Goal: Information Seeking & Learning: Stay updated

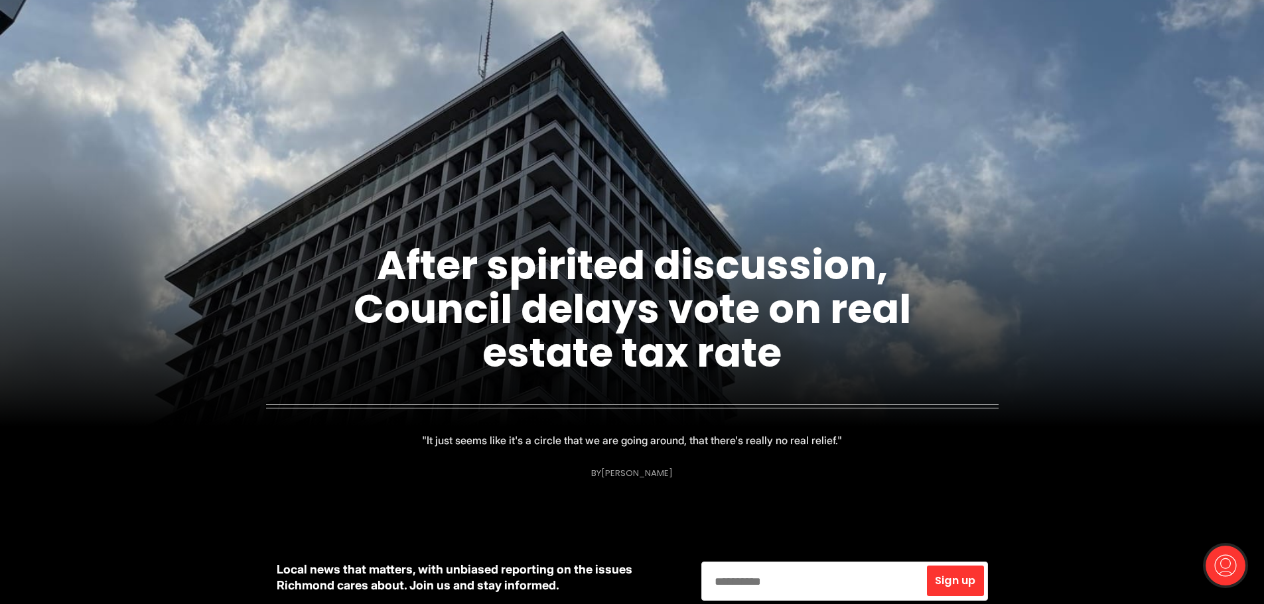
scroll to position [133, 0]
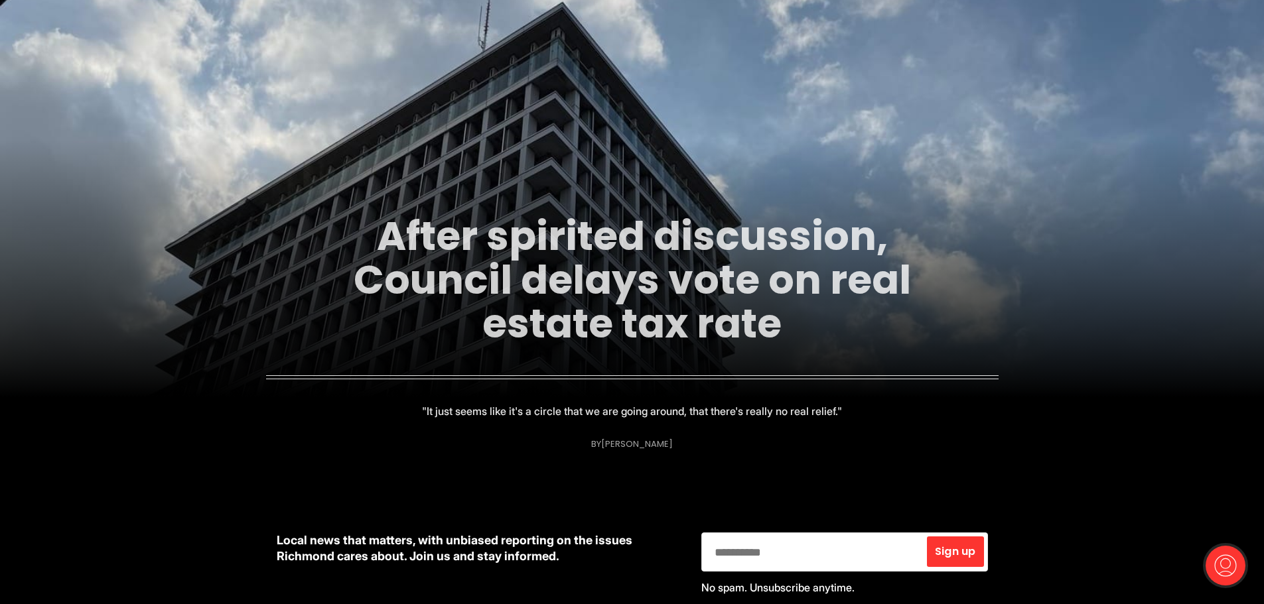
click at [587, 281] on link "After spirited discussion, Council delays vote on real estate tax rate" at bounding box center [632, 279] width 557 height 143
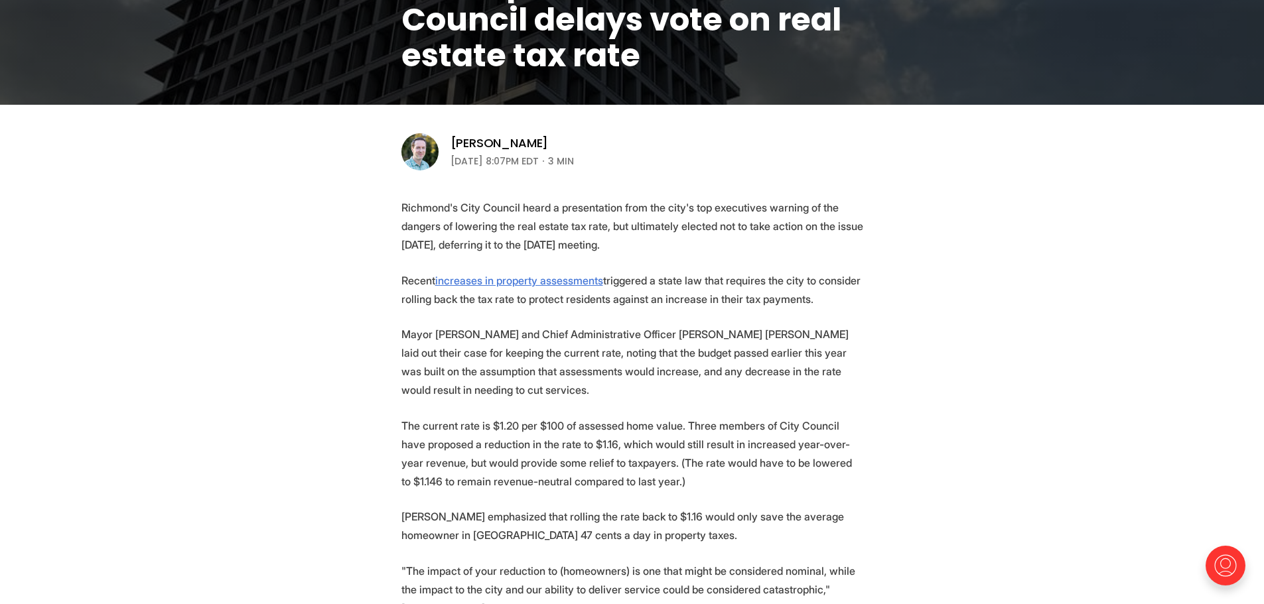
scroll to position [332, 0]
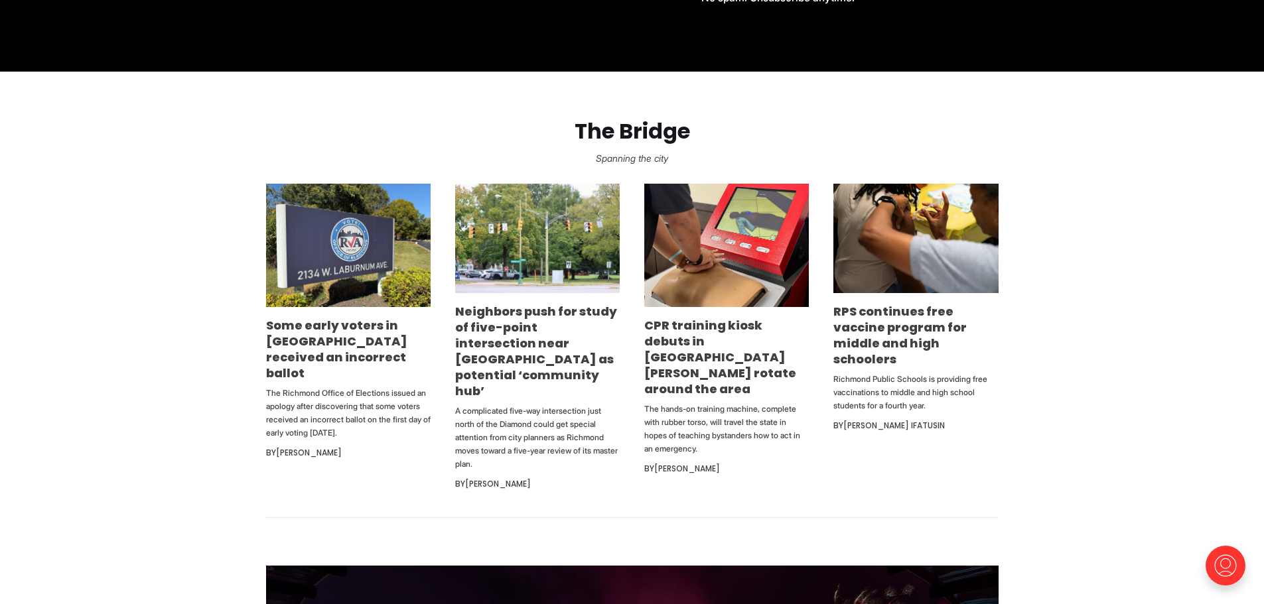
scroll to position [730, 0]
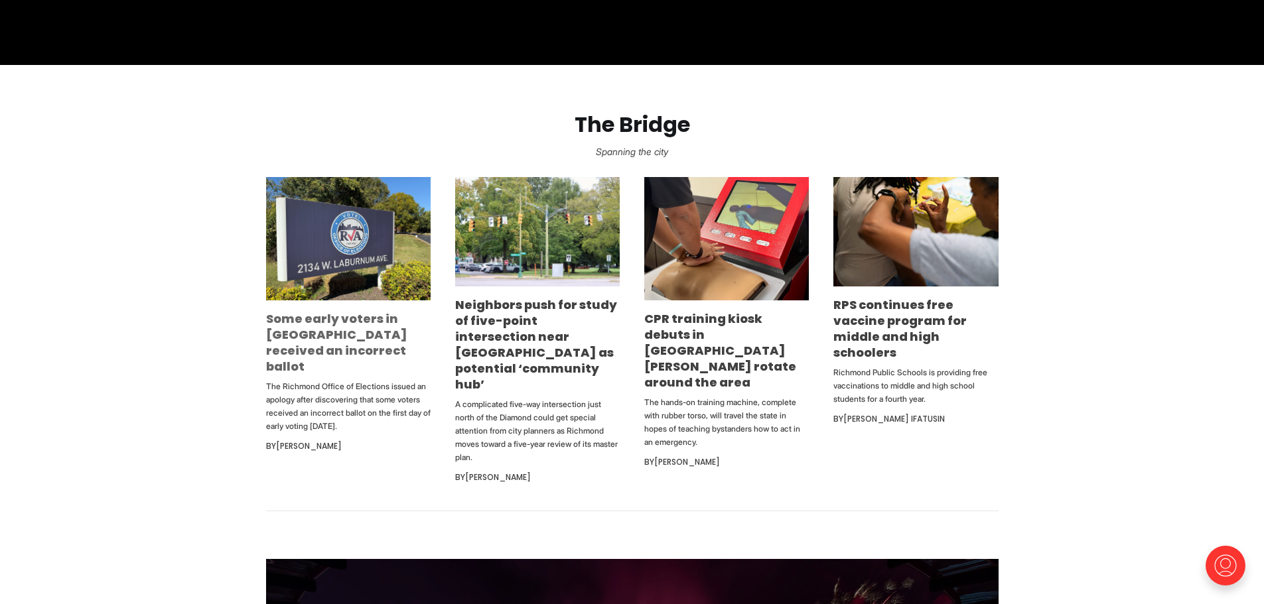
click at [299, 328] on link "Some early voters in [GEOGRAPHIC_DATA] received an incorrect ballot" at bounding box center [336, 342] width 141 height 64
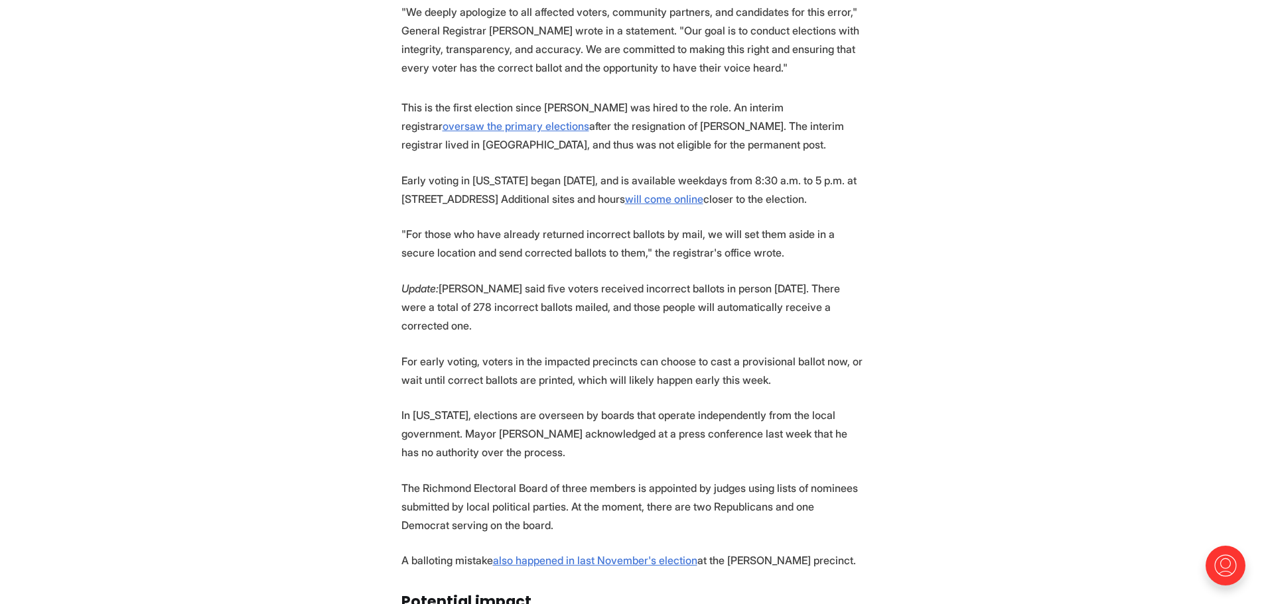
scroll to position [796, 0]
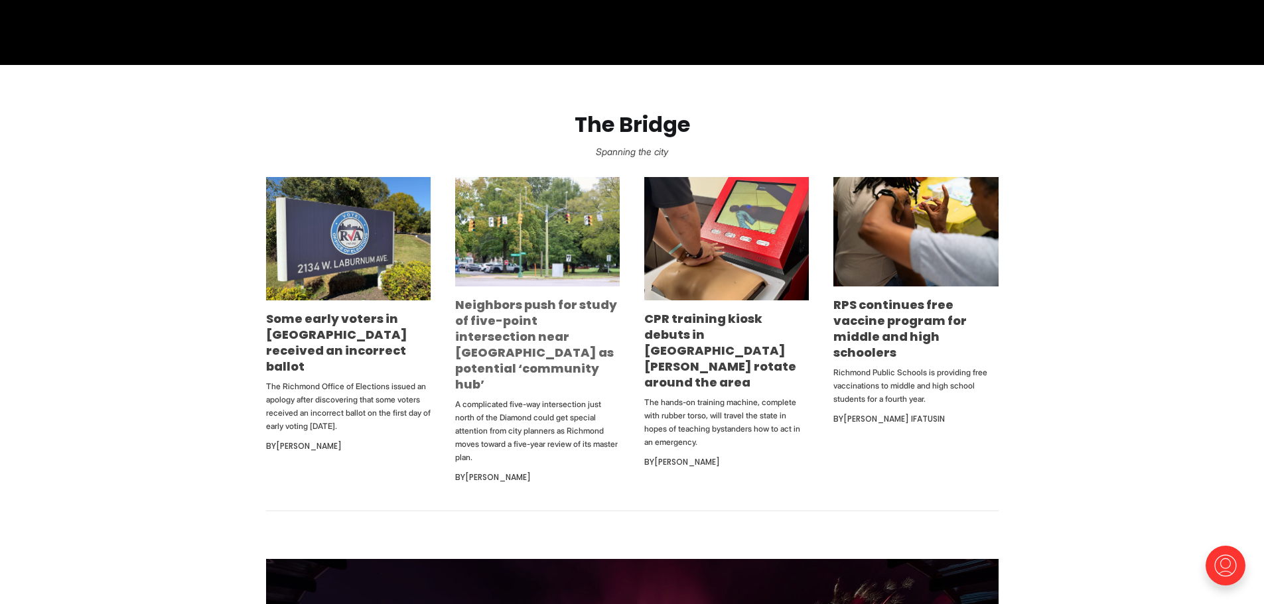
click at [515, 340] on link "Neighbors push for study of five-point intersection near [GEOGRAPHIC_DATA] as p…" at bounding box center [536, 345] width 162 height 96
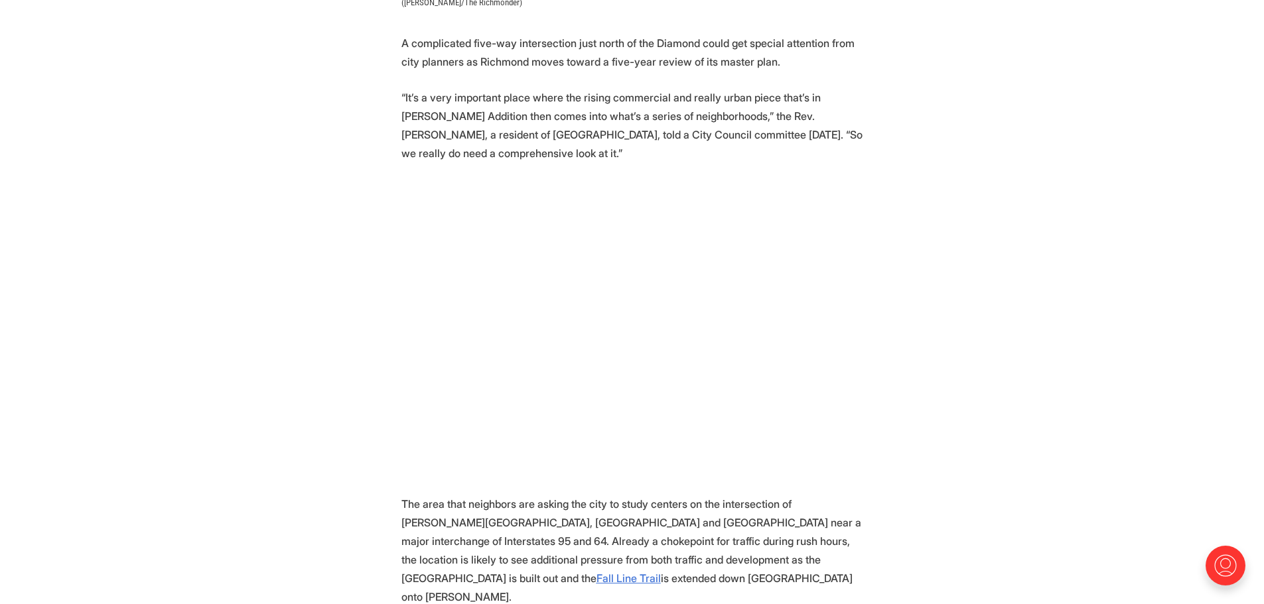
scroll to position [663, 0]
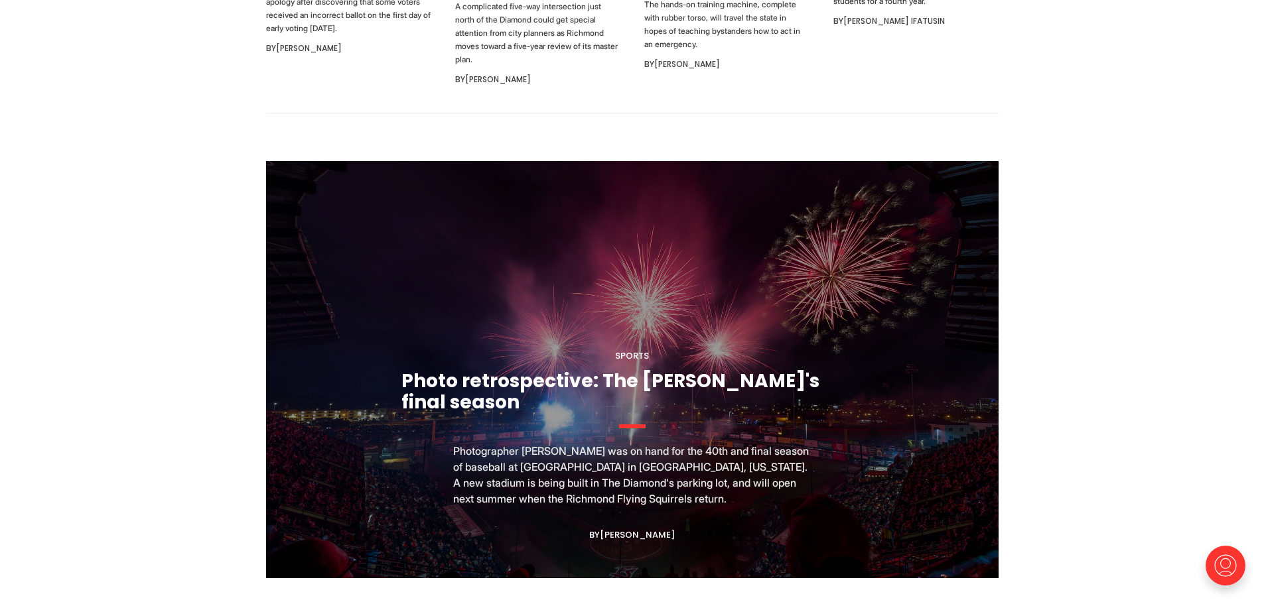
scroll to position [1194, 0]
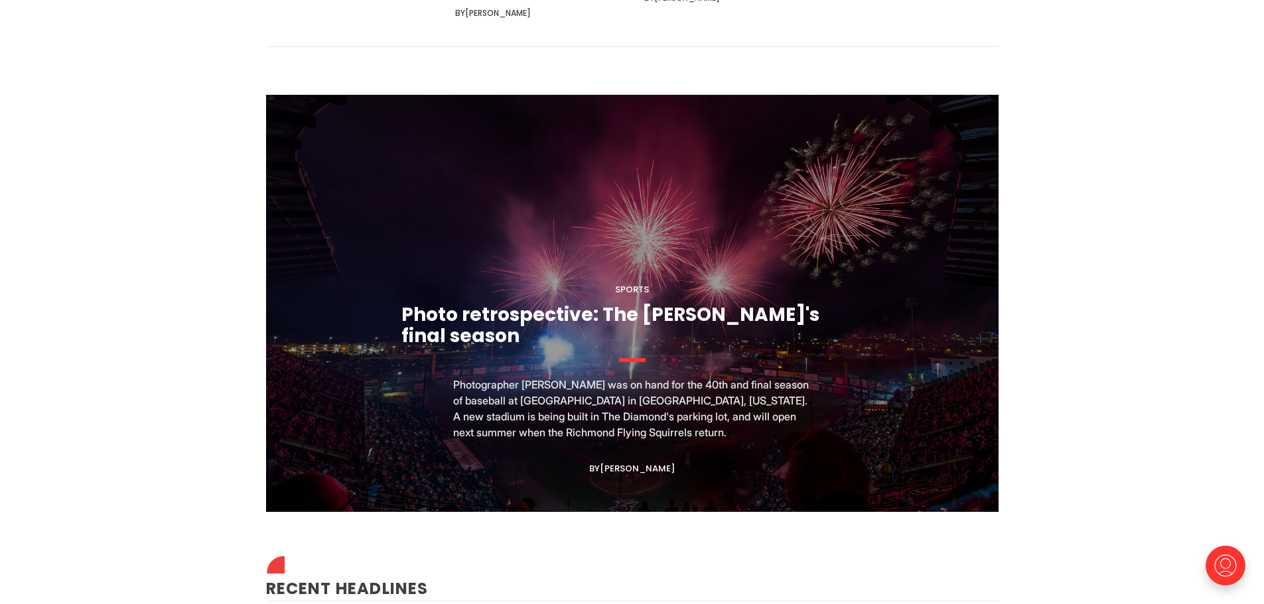
click at [538, 277] on figcaption "Sports Photo retrospective: The Diamond's final season Photographer Ryan M. Kel…" at bounding box center [632, 303] width 732 height 417
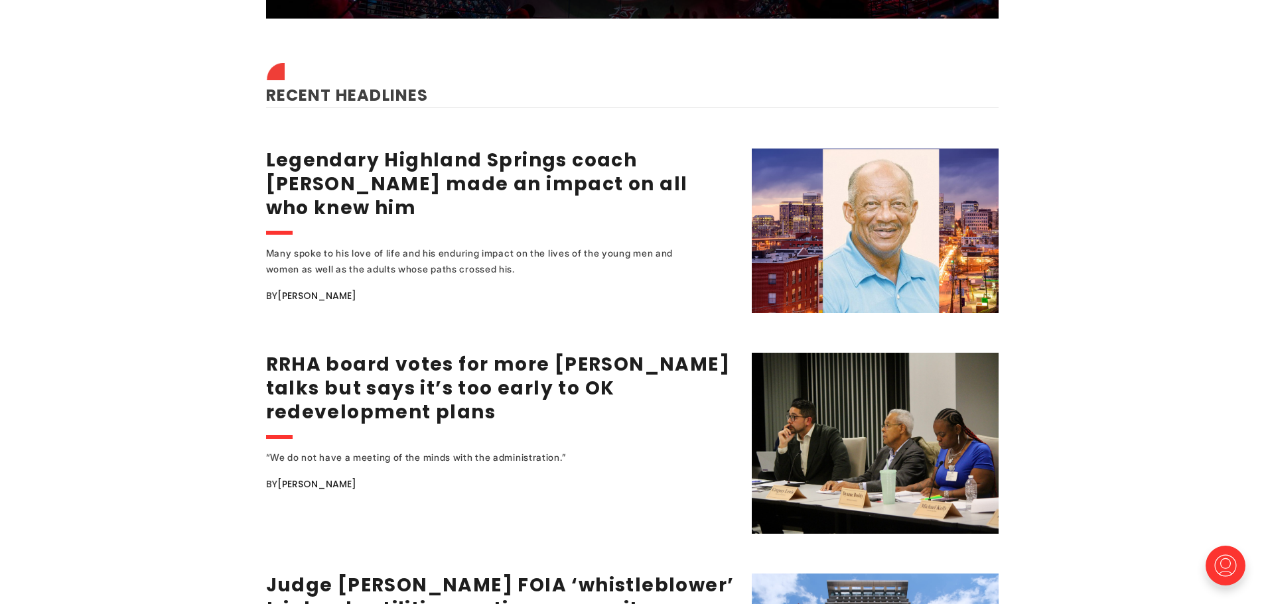
scroll to position [1725, 0]
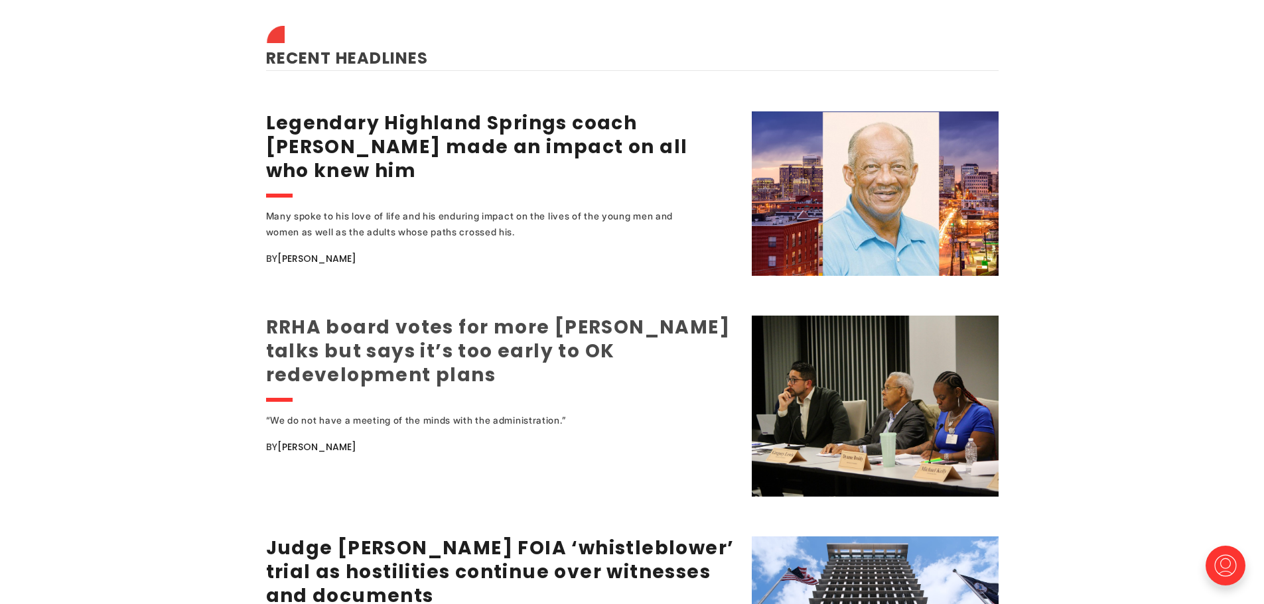
click at [389, 314] on link "RRHA board votes for more [PERSON_NAME] talks but says it’s too early to OK red…" at bounding box center [498, 351] width 464 height 74
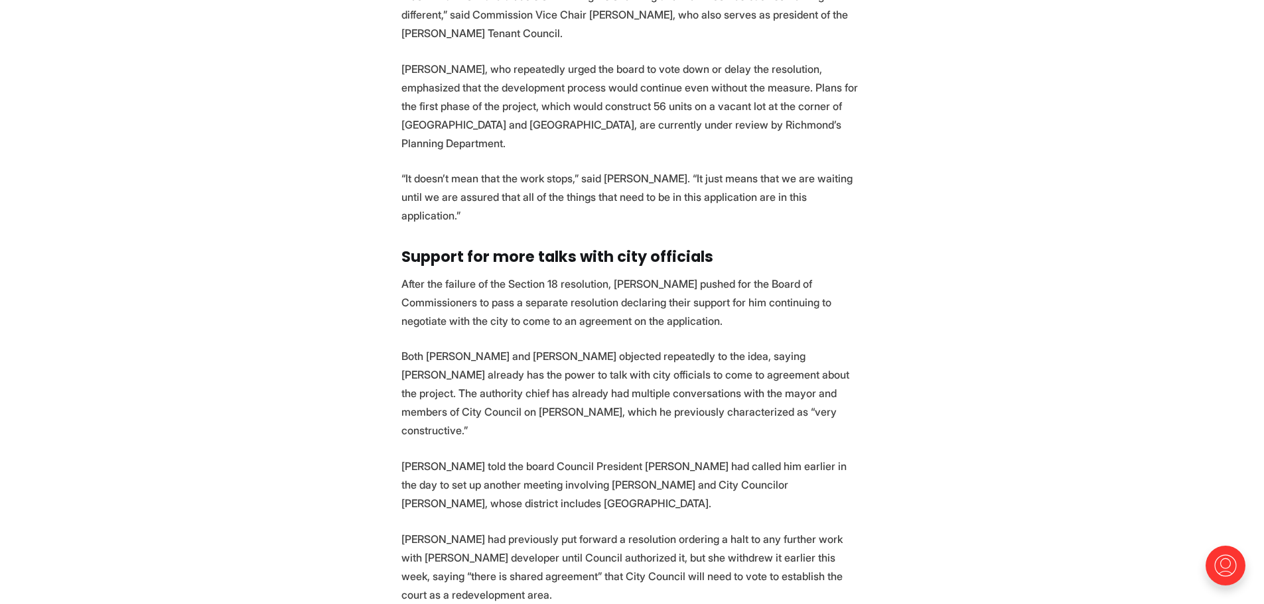
scroll to position [2322, 0]
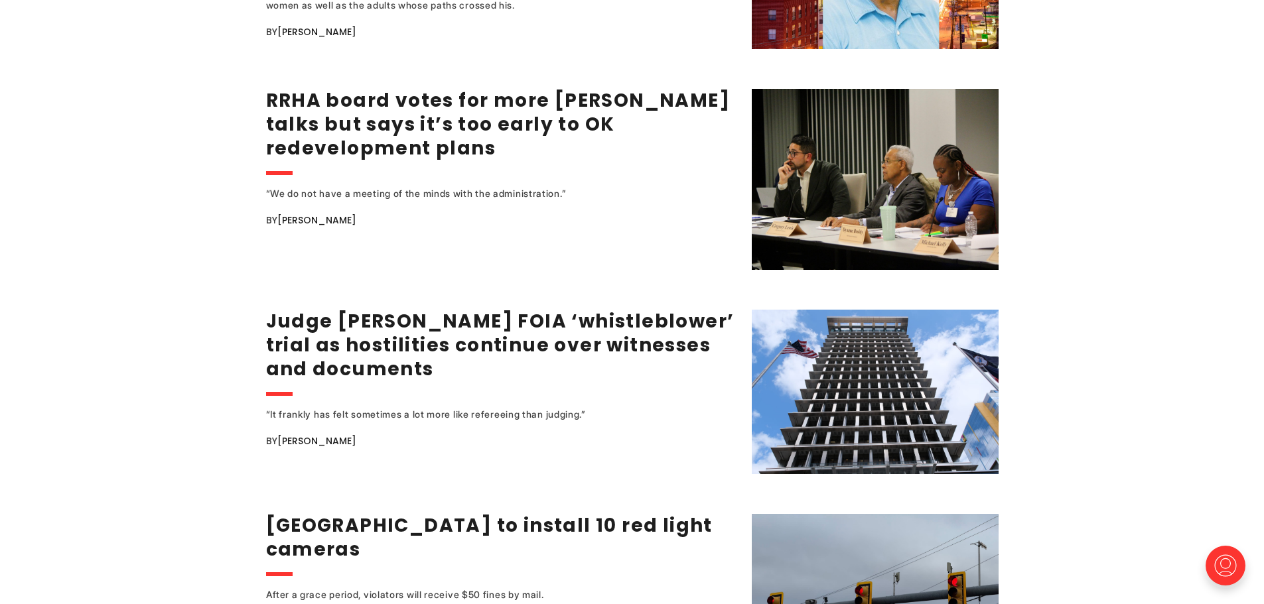
scroll to position [1990, 0]
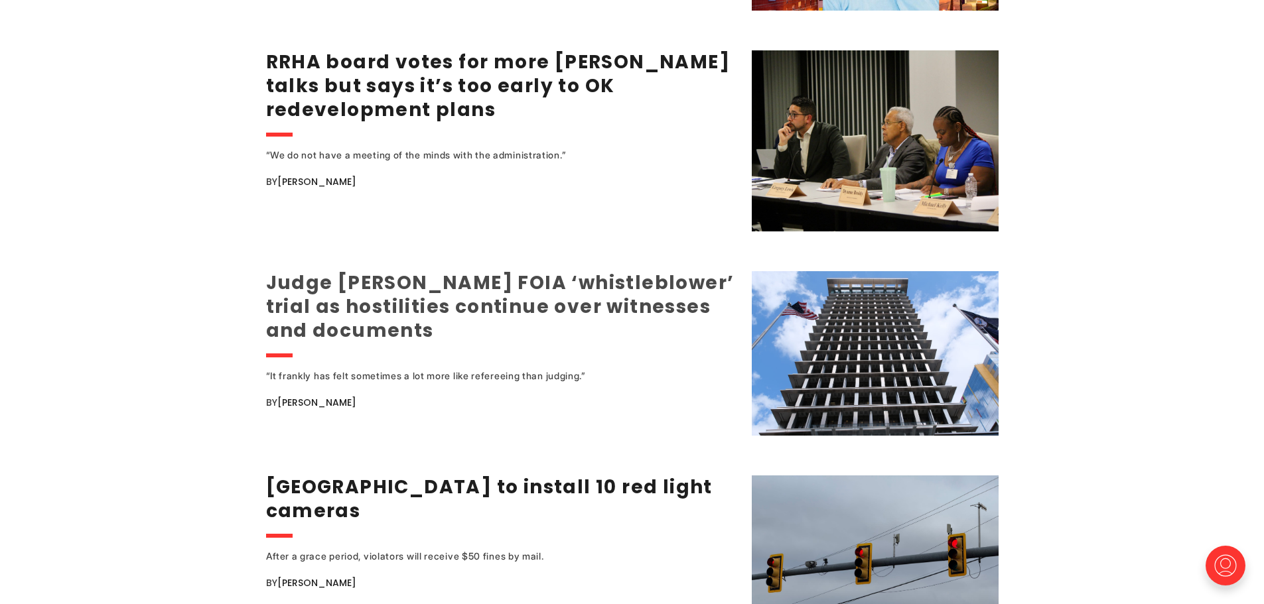
click at [440, 270] on link "Judge [PERSON_NAME] FOIA ‘whistleblower’ trial as hostilities continue over wit…" at bounding box center [500, 307] width 468 height 74
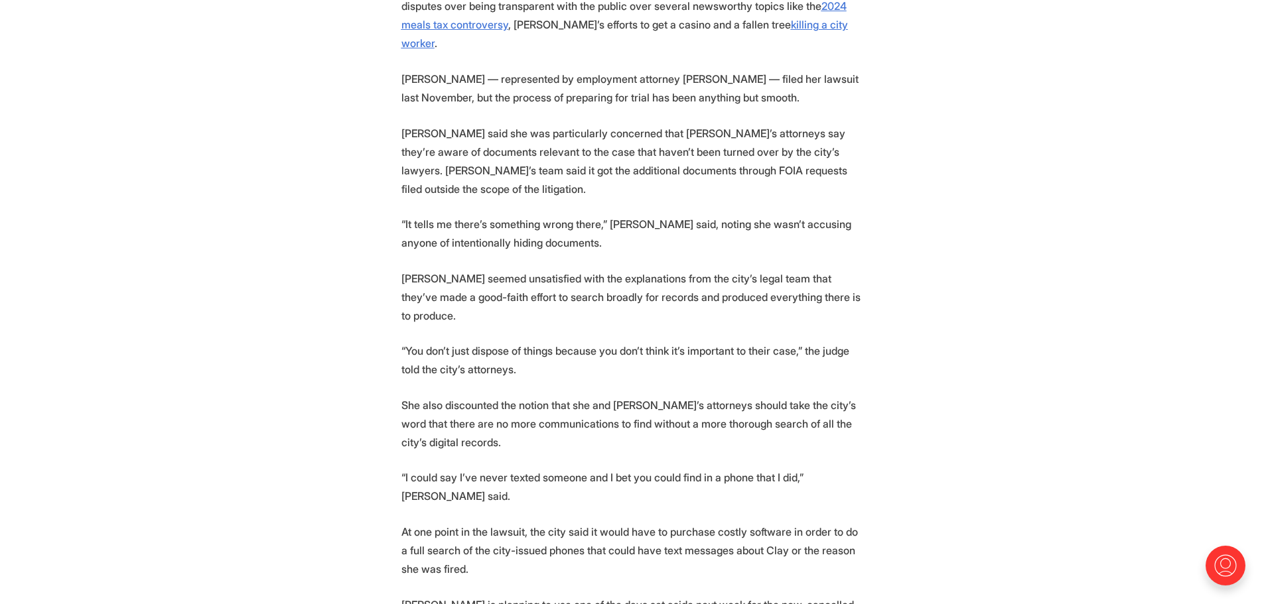
scroll to position [1924, 0]
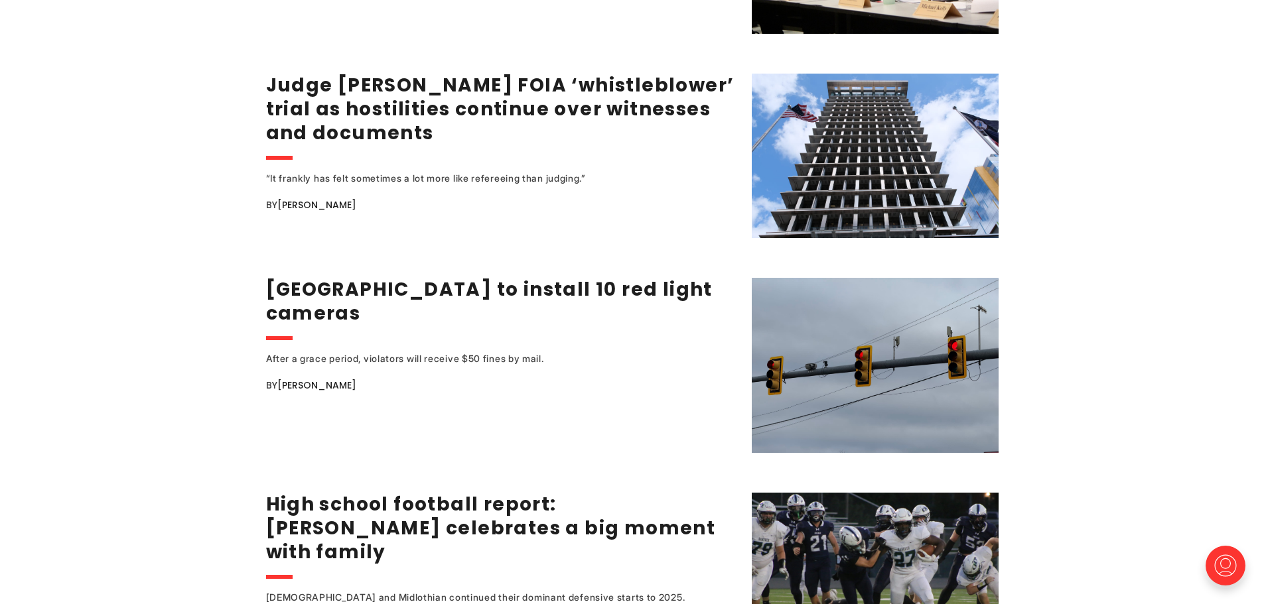
scroll to position [2189, 0]
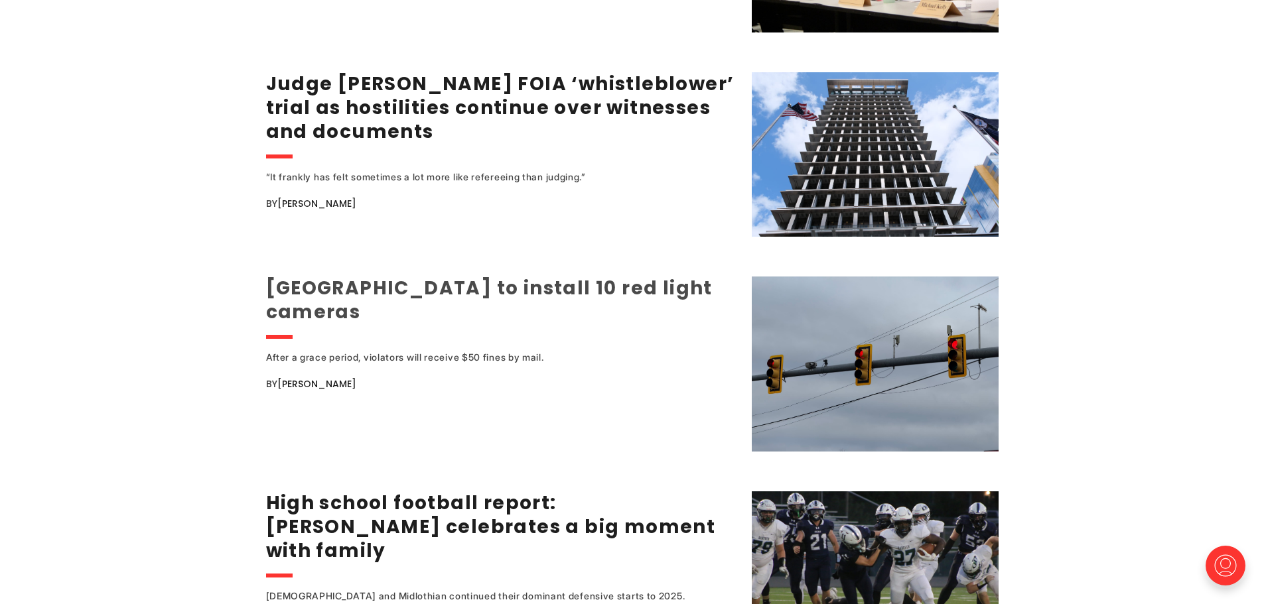
click at [312, 275] on link "[GEOGRAPHIC_DATA] to install 10 red light cameras" at bounding box center [489, 300] width 446 height 50
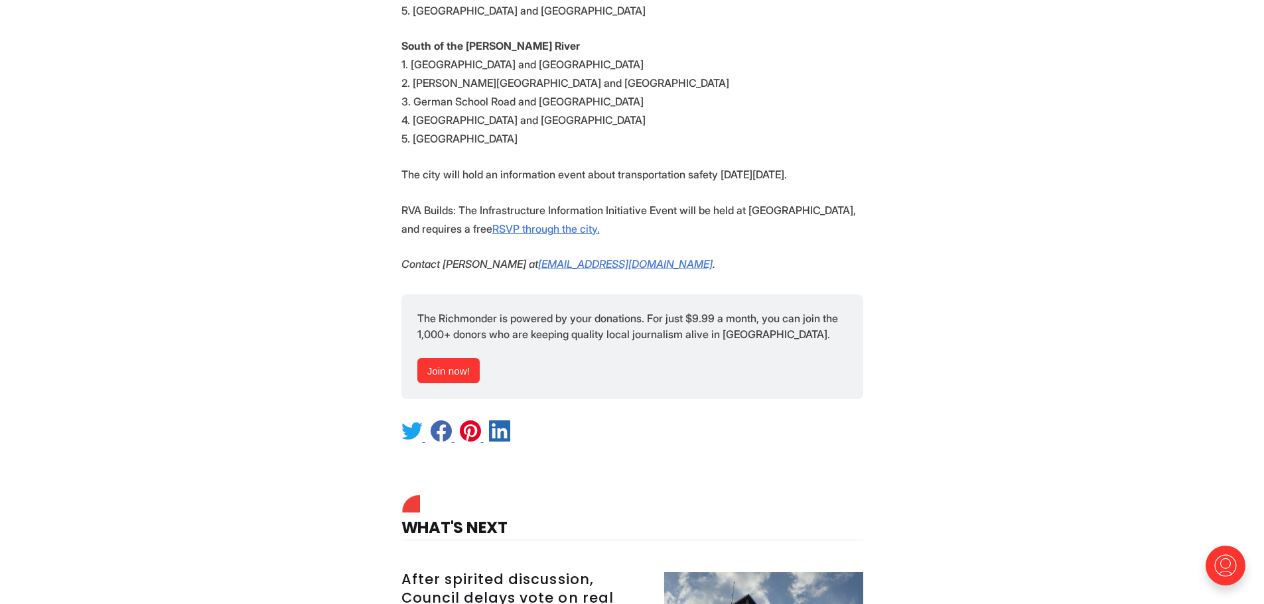
scroll to position [1592, 0]
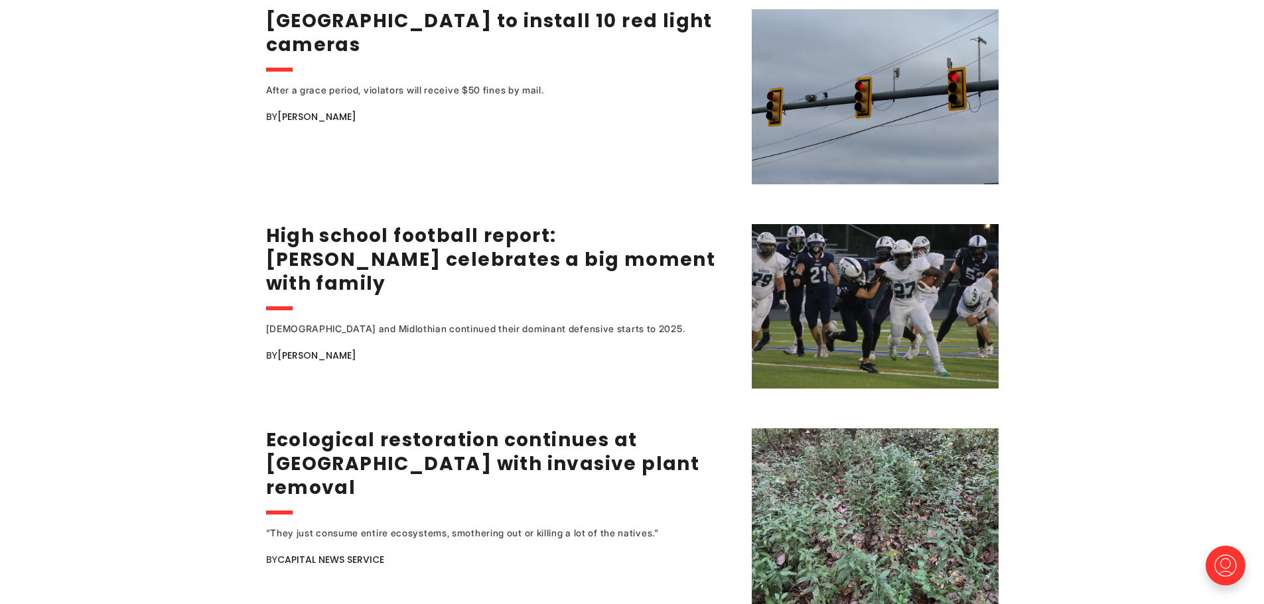
scroll to position [2654, 0]
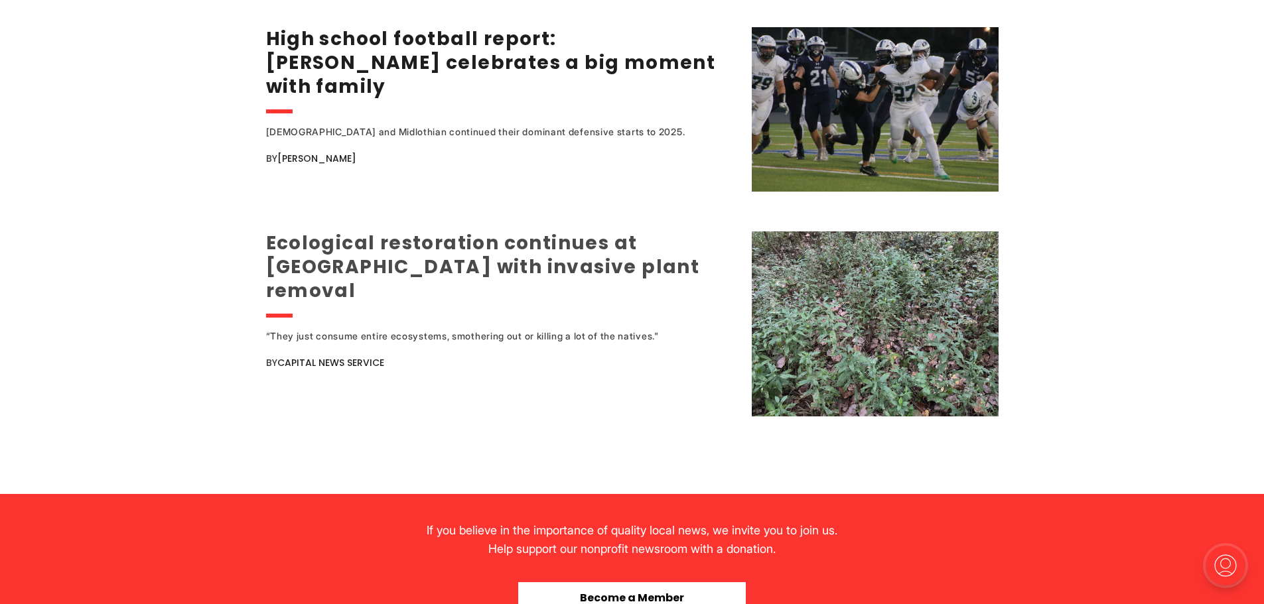
click at [433, 230] on link "Ecological restoration continues at [GEOGRAPHIC_DATA] with invasive plant remov…" at bounding box center [483, 267] width 434 height 74
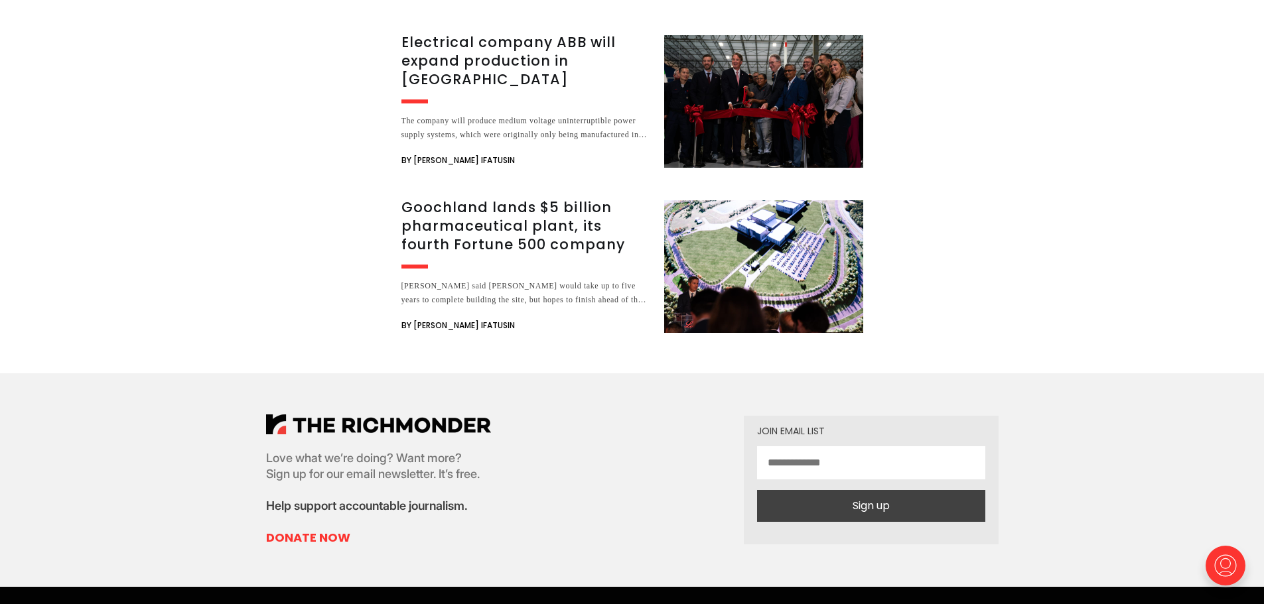
scroll to position [3317, 0]
